Goal: Communication & Community: Ask a question

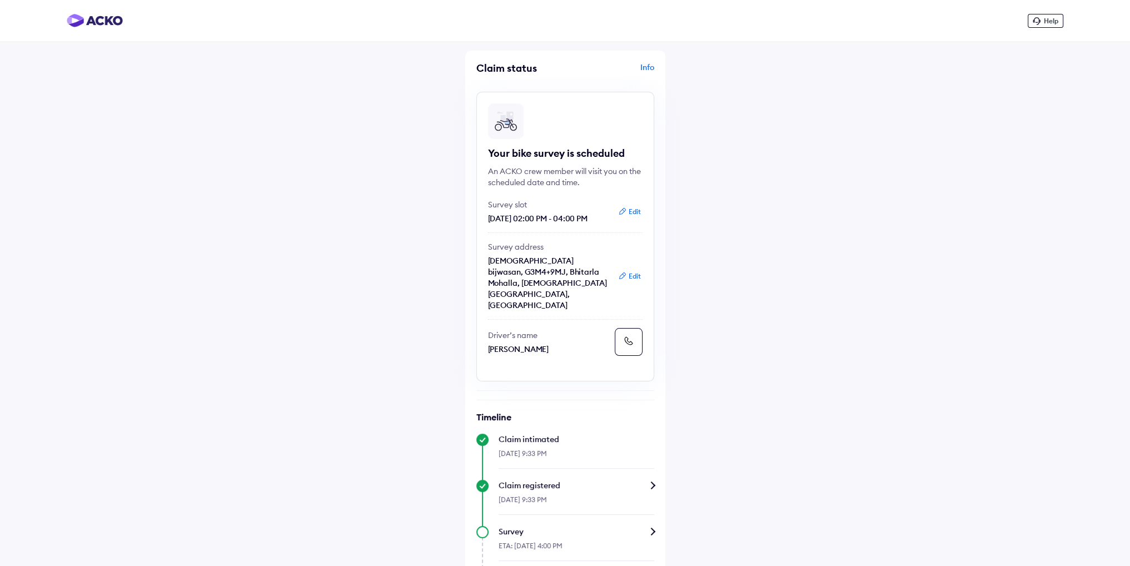
click at [1049, 23] on span "Help" at bounding box center [1051, 21] width 14 height 8
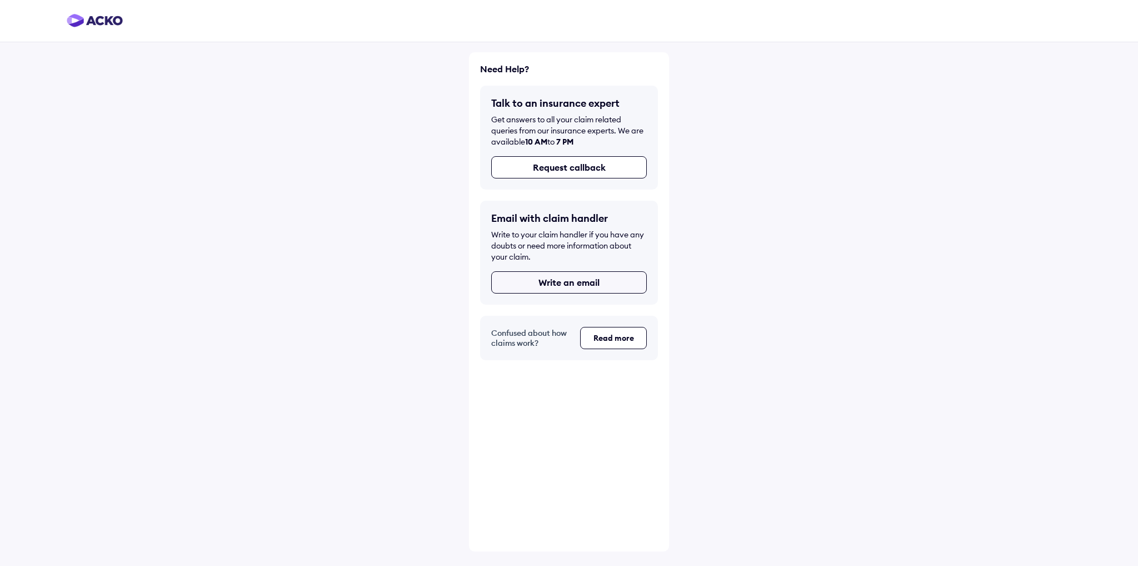
click at [570, 285] on button "Write an email" at bounding box center [569, 282] width 156 height 22
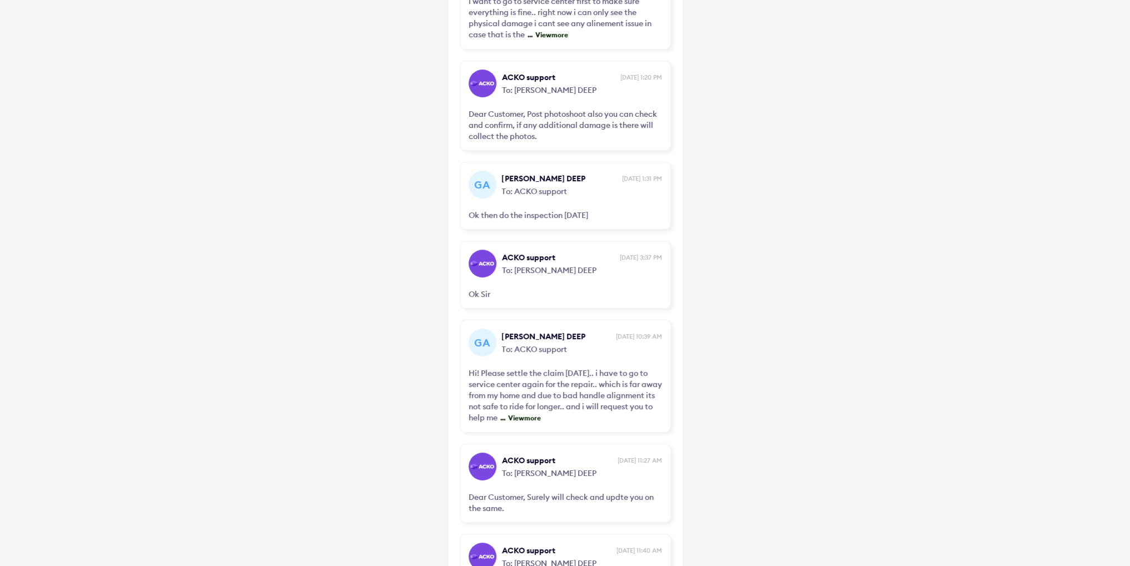
scroll to position [227, 0]
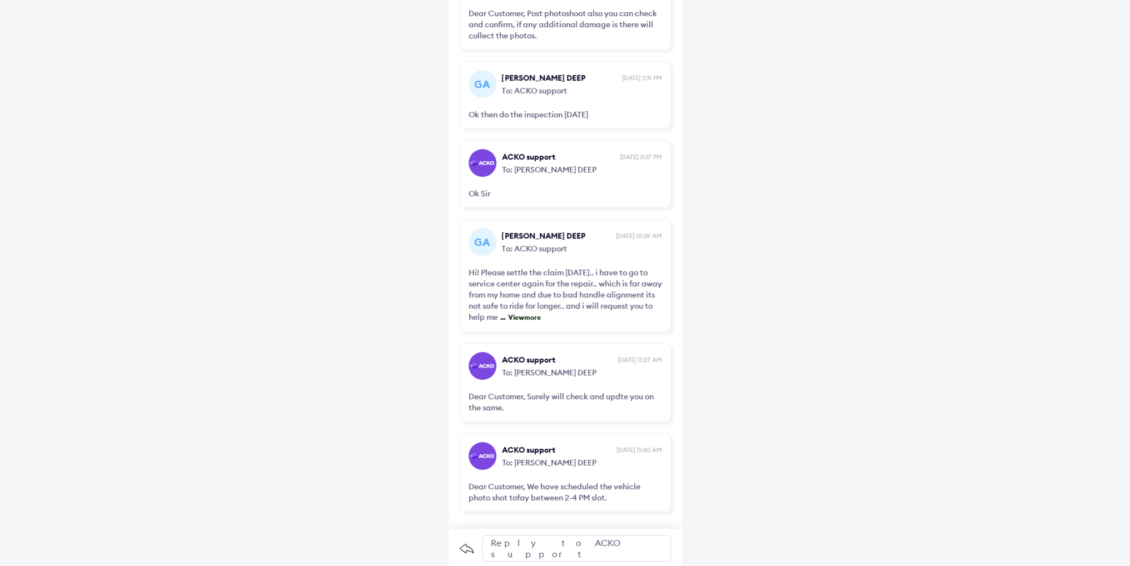
click at [559, 536] on div "Reply to ACKO support" at bounding box center [576, 548] width 189 height 27
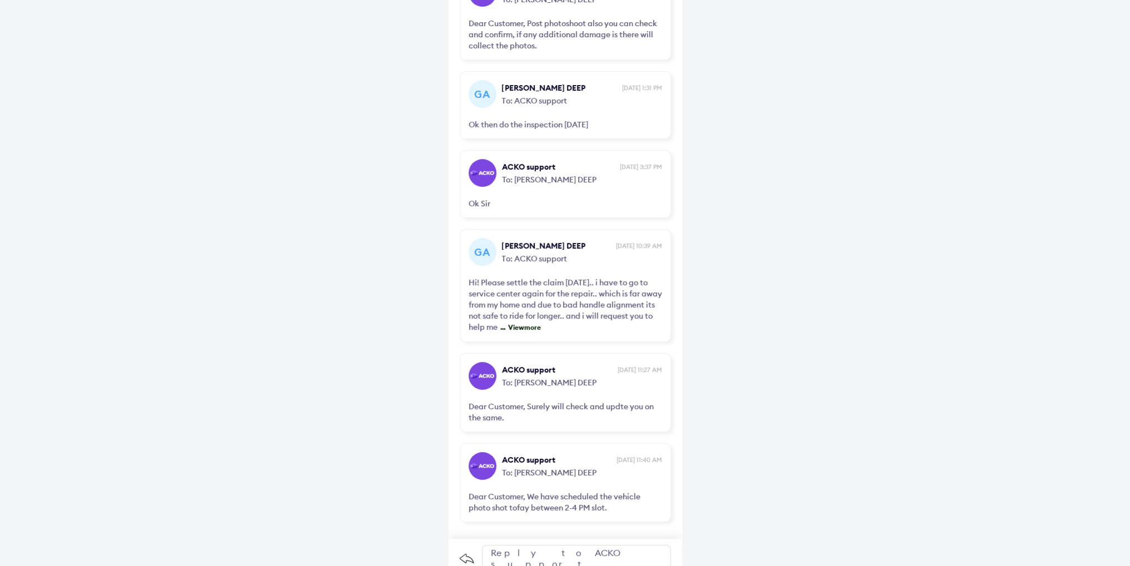
scroll to position [227, 0]
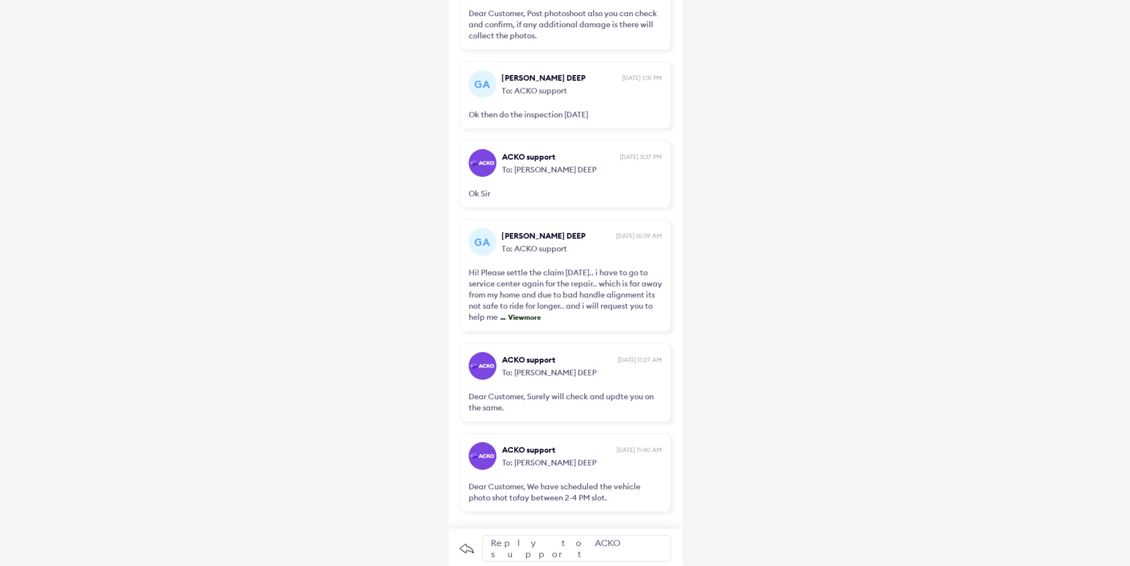
click at [542, 543] on div "Reply to ACKO support" at bounding box center [576, 548] width 189 height 27
